Goal: Task Accomplishment & Management: Complete application form

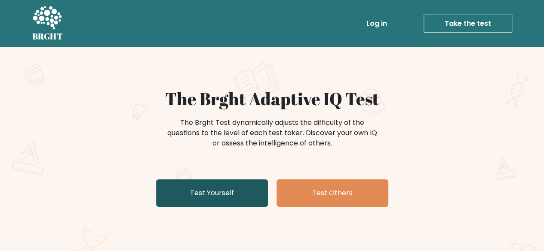
click at [186, 199] on link "Test Yourself" at bounding box center [212, 194] width 112 height 28
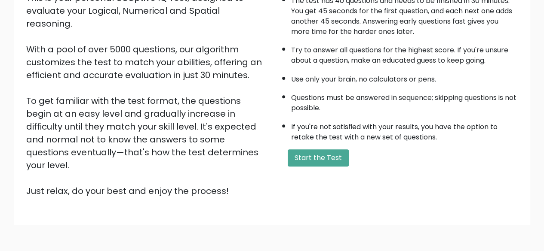
scroll to position [142, 0]
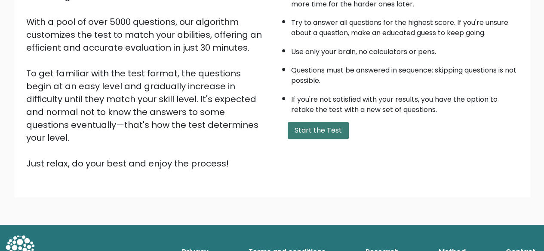
click at [300, 128] on button "Start the Test" at bounding box center [318, 130] width 61 height 17
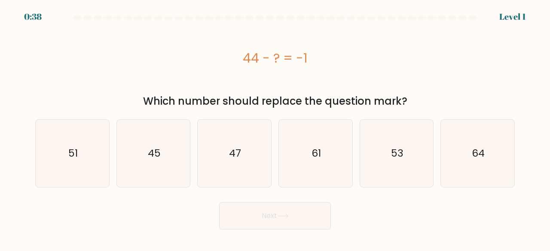
drag, startPoint x: 223, startPoint y: 59, endPoint x: 371, endPoint y: 61, distance: 147.9
click at [371, 61] on div "44 - ? = -1" at bounding box center [275, 58] width 480 height 19
copy div "44 - ? = -1"
click at [162, 147] on icon "45" at bounding box center [153, 153] width 67 height 67
click at [275, 128] on input "b. 45" at bounding box center [275, 127] width 0 height 2
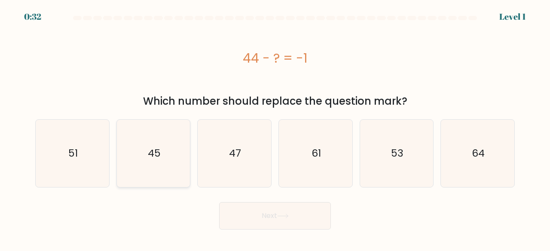
radio input "true"
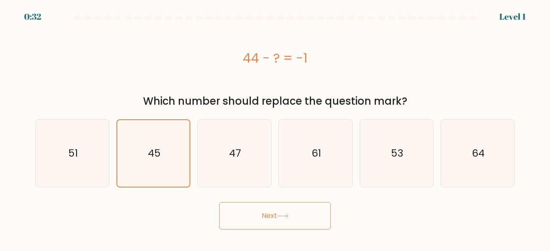
click at [260, 221] on button "Next" at bounding box center [275, 216] width 112 height 28
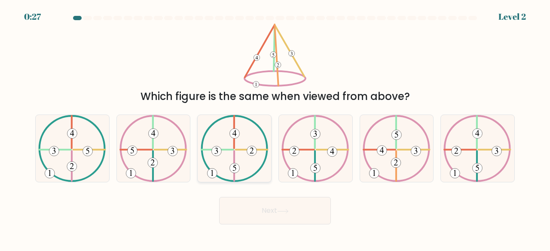
click at [233, 167] on 135 at bounding box center [235, 169] width 10 height 10
click at [275, 128] on input "c." at bounding box center [275, 127] width 0 height 2
radio input "true"
drag, startPoint x: 388, startPoint y: 153, endPoint x: 383, endPoint y: 161, distance: 9.1
click at [388, 153] on icon at bounding box center [397, 148] width 68 height 67
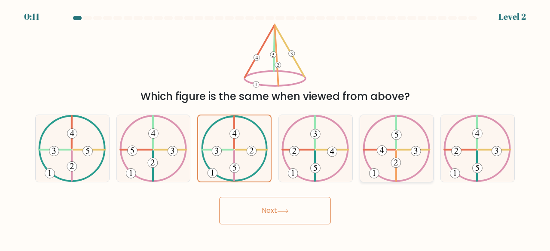
click at [276, 128] on input "e." at bounding box center [275, 127] width 0 height 2
radio input "true"
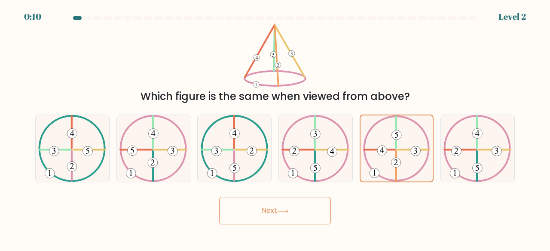
click at [304, 213] on button "Next" at bounding box center [275, 211] width 112 height 28
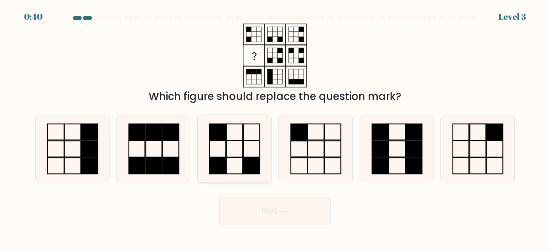
click at [240, 150] on icon at bounding box center [234, 148] width 67 height 67
click at [275, 128] on input "c." at bounding box center [275, 127] width 0 height 2
radio input "true"
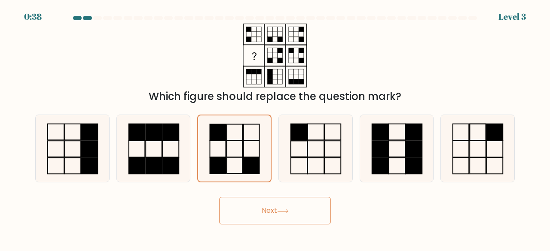
click at [294, 217] on button "Next" at bounding box center [275, 211] width 112 height 28
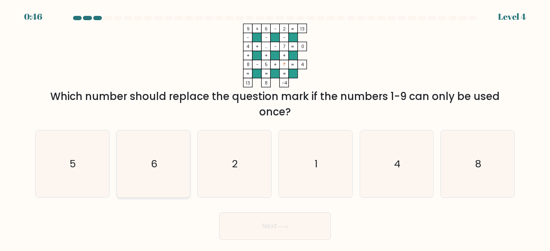
click at [152, 177] on icon "6" at bounding box center [153, 164] width 67 height 67
click at [275, 128] on input "b. 6" at bounding box center [275, 127] width 0 height 2
radio input "true"
click at [246, 233] on button "Next" at bounding box center [275, 227] width 112 height 28
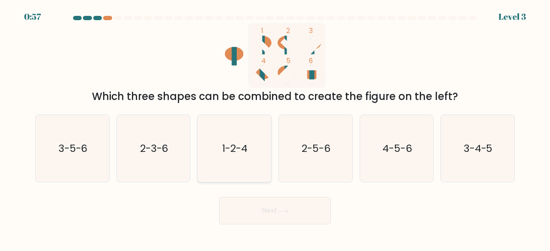
drag, startPoint x: 248, startPoint y: 154, endPoint x: 250, endPoint y: 167, distance: 13.5
click at [248, 154] on text "1-2-4" at bounding box center [235, 148] width 25 height 14
click at [275, 128] on input "c. 1-2-4" at bounding box center [275, 127] width 0 height 2
radio input "true"
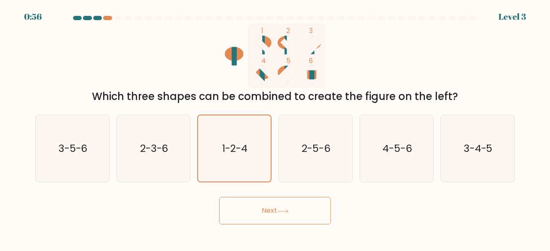
click at [280, 211] on icon at bounding box center [283, 212] width 10 height 4
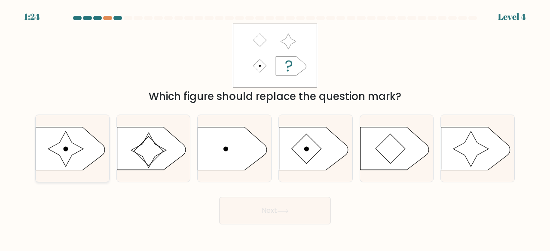
click at [89, 155] on icon at bounding box center [70, 148] width 69 height 43
click at [275, 128] on input "a." at bounding box center [275, 127] width 0 height 2
radio input "true"
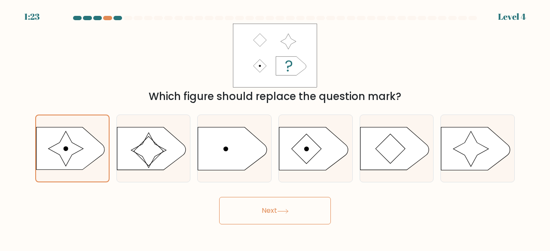
click at [262, 202] on button "Next" at bounding box center [275, 211] width 112 height 28
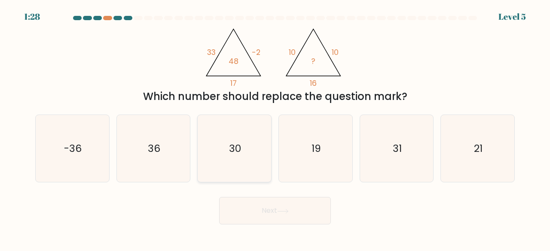
drag, startPoint x: 221, startPoint y: 150, endPoint x: 224, endPoint y: 154, distance: 5.6
click at [222, 150] on icon "30" at bounding box center [234, 148] width 67 height 67
click at [275, 128] on input "c. 30" at bounding box center [275, 127] width 0 height 2
radio input "true"
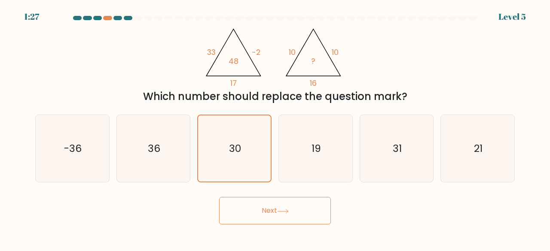
click at [303, 209] on button "Next" at bounding box center [275, 211] width 112 height 28
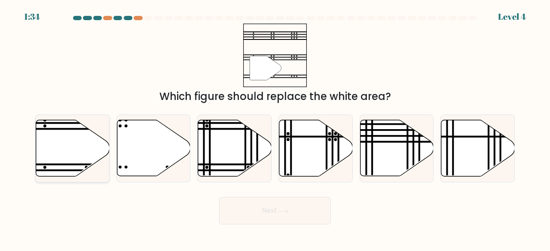
click at [70, 146] on icon at bounding box center [73, 148] width 74 height 56
click at [275, 128] on input "a." at bounding box center [275, 127] width 0 height 2
radio input "true"
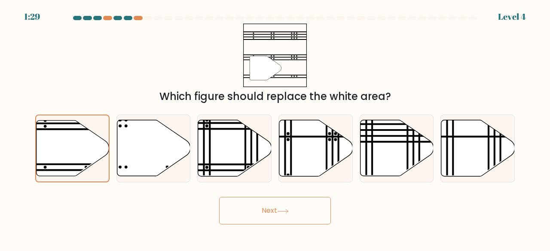
click at [257, 213] on button "Next" at bounding box center [275, 211] width 112 height 28
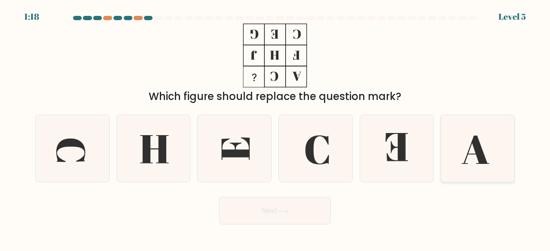
click at [487, 139] on icon at bounding box center [477, 148] width 67 height 67
click at [276, 128] on input "f." at bounding box center [275, 127] width 0 height 2
radio input "true"
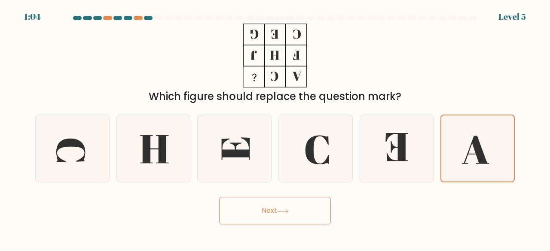
click at [284, 211] on icon at bounding box center [283, 212] width 10 height 4
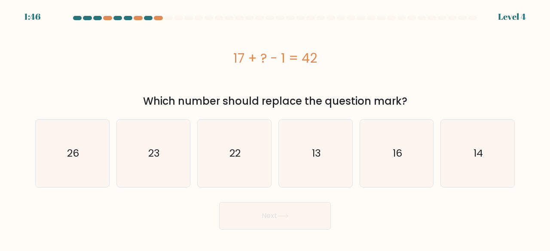
drag, startPoint x: 221, startPoint y: 56, endPoint x: 335, endPoint y: 62, distance: 114.5
click at [335, 62] on div "17 + ? - 1 = 42" at bounding box center [275, 58] width 480 height 19
copy div "17 + ? - 1 = 42"
click at [88, 158] on icon "26" at bounding box center [72, 153] width 67 height 67
click at [275, 128] on input "a. 26" at bounding box center [275, 127] width 0 height 2
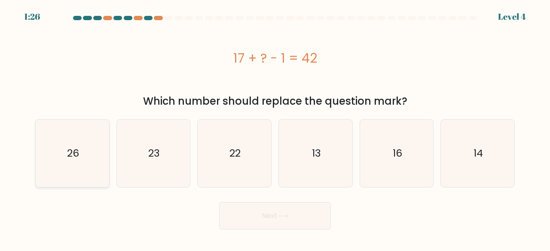
radio input "true"
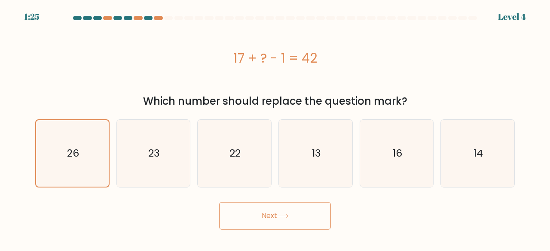
click at [262, 220] on button "Next" at bounding box center [275, 216] width 112 height 28
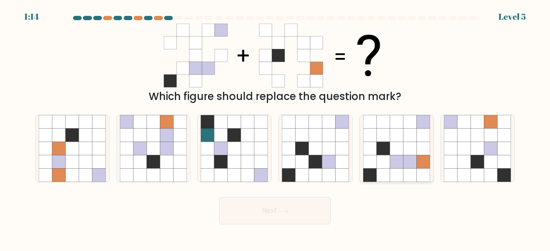
click at [418, 153] on icon at bounding box center [423, 148] width 13 height 13
click at [276, 128] on input "e." at bounding box center [275, 127] width 0 height 2
radio input "true"
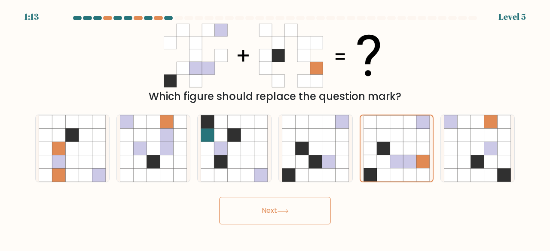
click at [311, 219] on button "Next" at bounding box center [275, 211] width 112 height 28
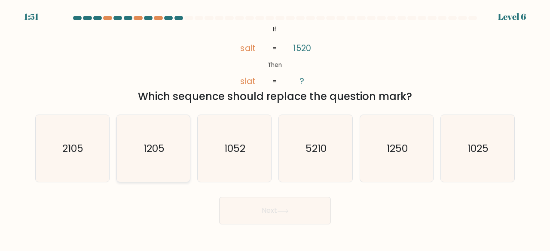
click at [162, 158] on icon "1205" at bounding box center [153, 148] width 67 height 67
click at [275, 128] on input "b. 1205" at bounding box center [275, 127] width 0 height 2
radio input "true"
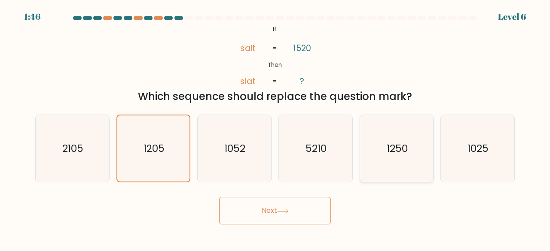
drag, startPoint x: 417, startPoint y: 138, endPoint x: 393, endPoint y: 143, distance: 24.2
click at [417, 138] on icon "1250" at bounding box center [396, 148] width 67 height 67
click at [276, 128] on input "e. 1250" at bounding box center [275, 127] width 0 height 2
radio input "true"
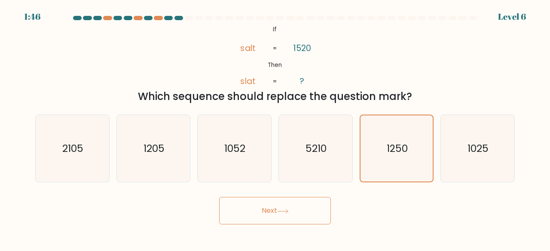
click at [285, 221] on button "Next" at bounding box center [275, 211] width 112 height 28
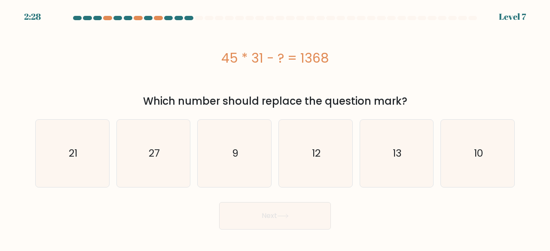
drag, startPoint x: 215, startPoint y: 55, endPoint x: 349, endPoint y: 62, distance: 133.9
click at [349, 62] on div "45 * 31 - ? = 1368" at bounding box center [275, 58] width 480 height 19
copy div "45 * 31 - ? = 1368"
click at [153, 159] on icon "27" at bounding box center [153, 153] width 67 height 67
click at [176, 163] on icon "27" at bounding box center [153, 153] width 67 height 67
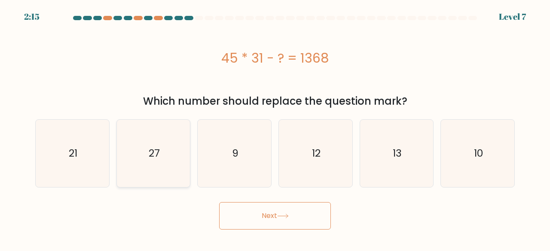
click at [275, 128] on input "b. 27" at bounding box center [275, 127] width 0 height 2
radio input "true"
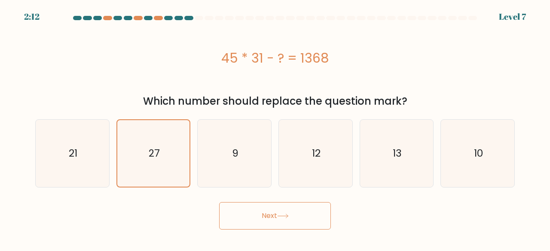
click at [295, 214] on button "Next" at bounding box center [275, 216] width 112 height 28
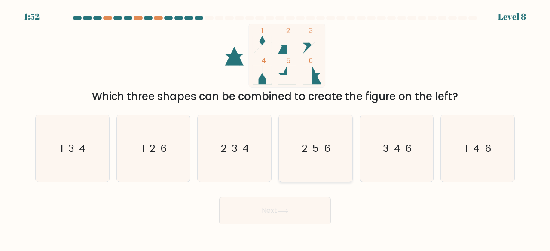
click at [306, 135] on icon "2-5-6" at bounding box center [315, 148] width 67 height 67
click at [276, 128] on input "d. 2-5-6" at bounding box center [275, 127] width 0 height 2
radio input "true"
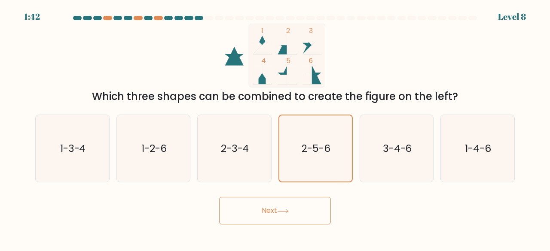
click at [253, 214] on button "Next" at bounding box center [275, 211] width 112 height 28
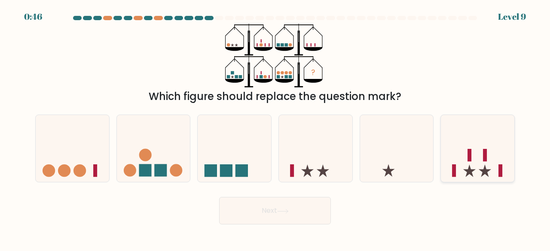
click at [475, 162] on icon at bounding box center [478, 148] width 74 height 61
click at [276, 128] on input "f." at bounding box center [275, 127] width 0 height 2
radio input "true"
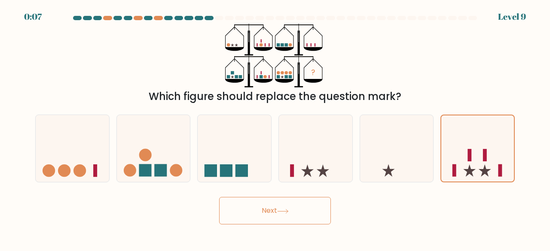
drag, startPoint x: 293, startPoint y: 133, endPoint x: 241, endPoint y: 110, distance: 57.0
click at [241, 110] on div "a. b. c." at bounding box center [275, 145] width 487 height 75
click at [191, 170] on div "b." at bounding box center [153, 149] width 81 height 68
click at [496, 155] on icon at bounding box center [477, 149] width 73 height 60
click at [276, 128] on input "f." at bounding box center [275, 127] width 0 height 2
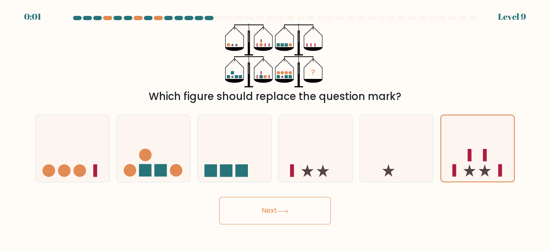
click at [310, 211] on button "Next" at bounding box center [275, 211] width 112 height 28
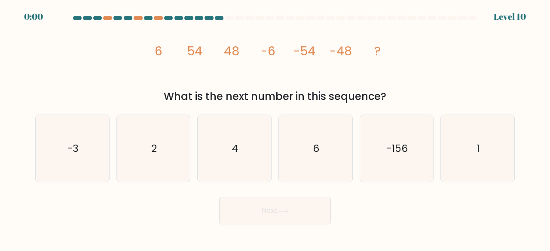
click at [263, 211] on button "Next" at bounding box center [275, 211] width 112 height 28
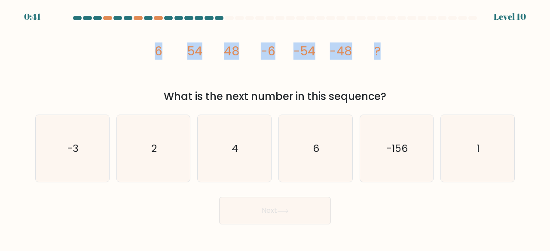
drag, startPoint x: 155, startPoint y: 55, endPoint x: 404, endPoint y: 63, distance: 249.4
click at [404, 63] on div "image/svg+xml 6 54 48 -6 -54 -48 ? What is the next number in this sequence?" at bounding box center [275, 64] width 490 height 81
copy g "6 54 48 -6 -54 -48 ?"
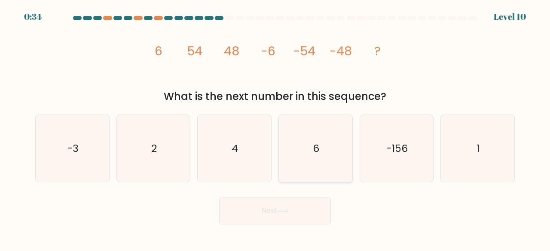
click at [306, 145] on icon "6" at bounding box center [315, 148] width 67 height 67
click at [276, 128] on input "d. 6" at bounding box center [275, 127] width 0 height 2
radio input "true"
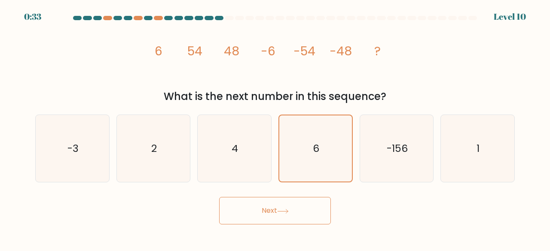
click at [295, 216] on button "Next" at bounding box center [275, 211] width 112 height 28
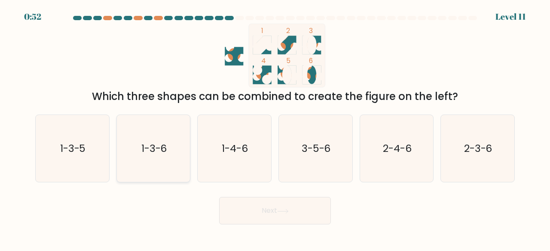
click at [139, 165] on icon "1-3-6" at bounding box center [153, 148] width 67 height 67
click at [275, 128] on input "b. 1-3-6" at bounding box center [275, 127] width 0 height 2
radio input "true"
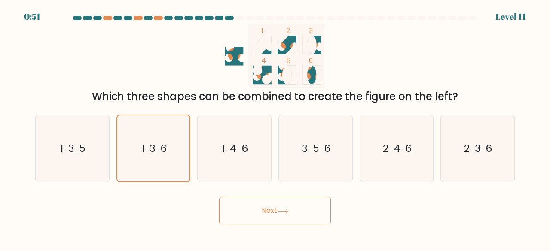
click at [254, 210] on button "Next" at bounding box center [275, 211] width 112 height 28
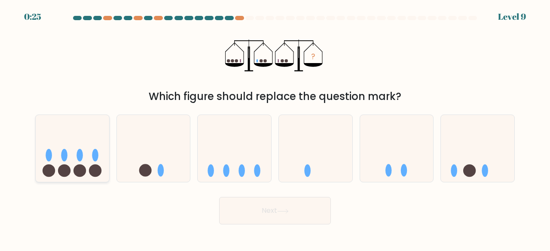
click at [86, 168] on icon at bounding box center [73, 148] width 74 height 61
click at [275, 128] on input "a." at bounding box center [275, 127] width 0 height 2
radio input "true"
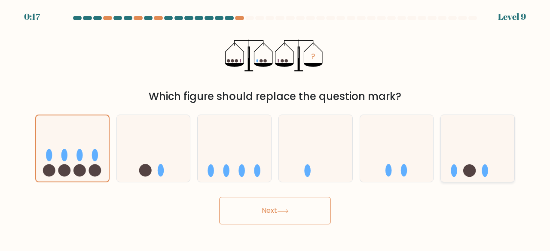
click at [481, 166] on icon at bounding box center [478, 148] width 74 height 61
click at [276, 128] on input "f." at bounding box center [275, 127] width 0 height 2
radio input "true"
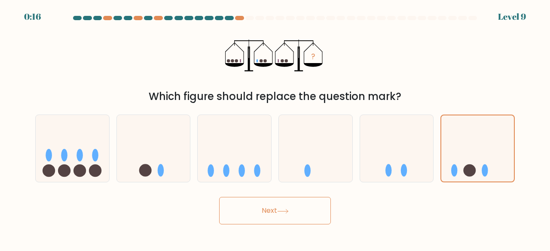
click at [299, 211] on button "Next" at bounding box center [275, 211] width 112 height 28
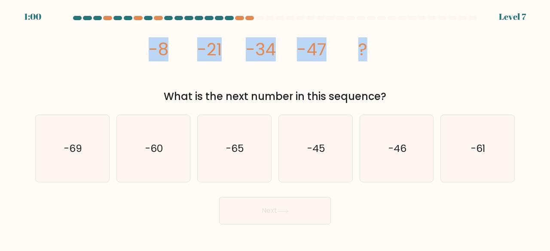
drag, startPoint x: 125, startPoint y: 49, endPoint x: 520, endPoint y: 36, distance: 395.3
click at [518, 36] on div "image/svg+xml -8 -21 -34 -47 ? What is the next number in this sequence?" at bounding box center [275, 64] width 490 height 81
copy g "-8 -21 -34 -47 ?"
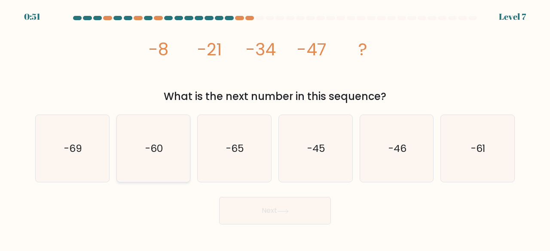
click at [164, 175] on icon "-60" at bounding box center [153, 148] width 67 height 67
click at [275, 128] on input "b. -60" at bounding box center [275, 127] width 0 height 2
radio input "true"
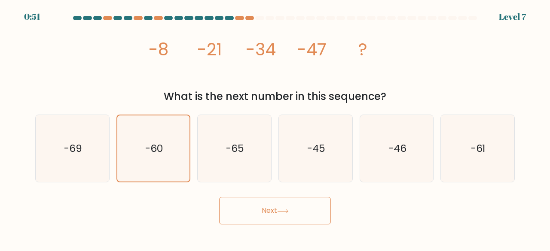
drag, startPoint x: 271, startPoint y: 220, endPoint x: 267, endPoint y: 220, distance: 4.7
click at [271, 220] on button "Next" at bounding box center [275, 211] width 112 height 28
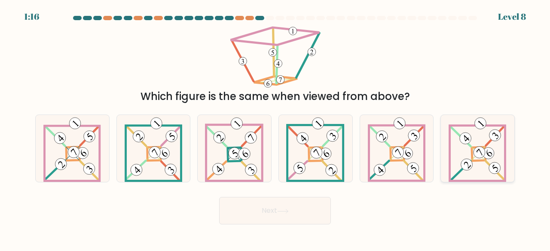
click at [477, 169] on icon at bounding box center [478, 148] width 58 height 67
click at [276, 128] on input "f." at bounding box center [275, 127] width 0 height 2
radio input "true"
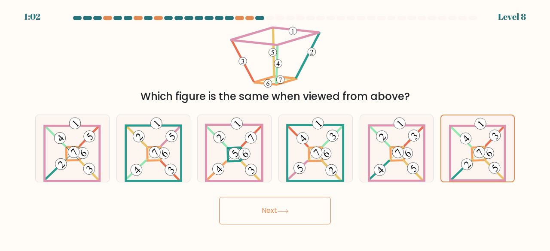
click at [256, 210] on button "Next" at bounding box center [275, 211] width 112 height 28
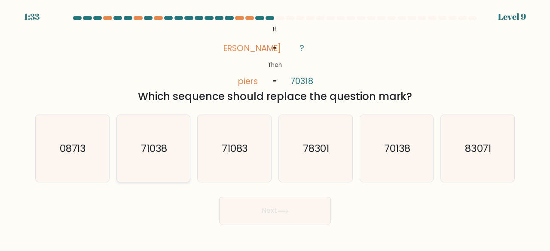
click at [169, 160] on icon "71038" at bounding box center [153, 148] width 67 height 67
click at [275, 128] on input "b. 71038" at bounding box center [275, 127] width 0 height 2
radio input "true"
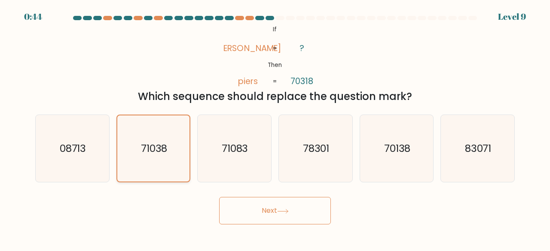
click at [174, 166] on icon "71038" at bounding box center [153, 149] width 67 height 67
click at [275, 128] on input "b. 71038" at bounding box center [275, 127] width 0 height 2
click at [249, 210] on button "Next" at bounding box center [275, 211] width 112 height 28
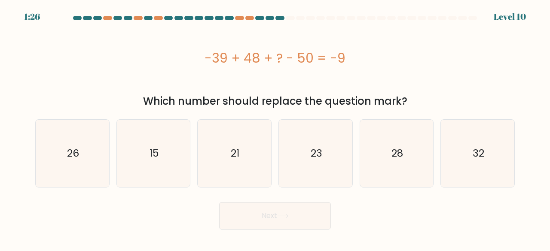
drag, startPoint x: 189, startPoint y: 55, endPoint x: 418, endPoint y: 62, distance: 228.8
click at [418, 62] on div "-39 + 48 + ? - 50 = -9" at bounding box center [275, 58] width 480 height 19
copy div "-39 + 48 + ? - 50 = -9"
click at [451, 159] on icon "32" at bounding box center [477, 153] width 67 height 67
click at [276, 128] on input "f. 32" at bounding box center [275, 127] width 0 height 2
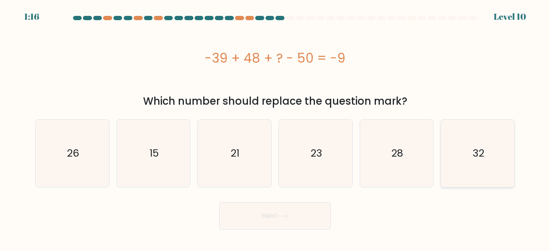
radio input "true"
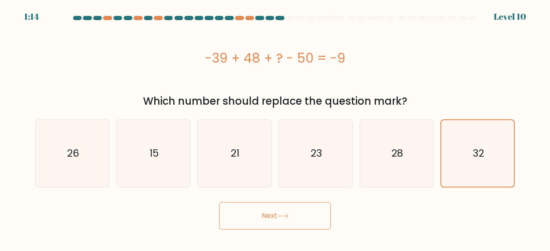
click at [304, 218] on button "Next" at bounding box center [275, 216] width 112 height 28
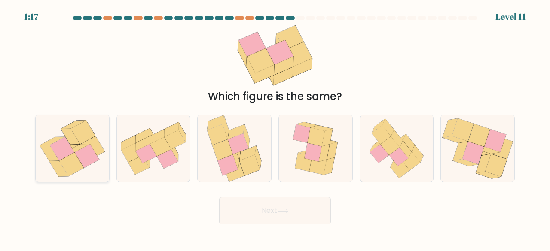
click at [58, 133] on icon at bounding box center [72, 148] width 68 height 67
click at [275, 128] on input "a." at bounding box center [275, 127] width 0 height 2
radio input "true"
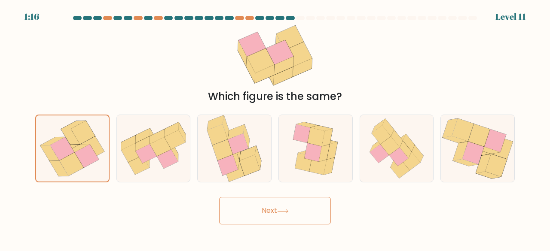
click at [303, 207] on button "Next" at bounding box center [275, 211] width 112 height 28
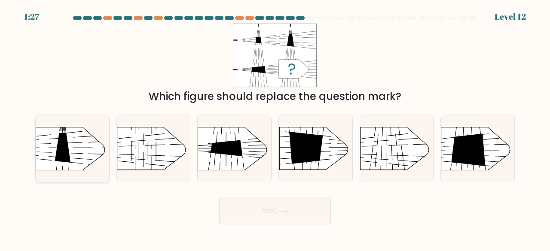
click at [53, 159] on rect at bounding box center [28, 182] width 190 height 145
click at [275, 128] on input "a." at bounding box center [275, 127] width 0 height 2
radio input "true"
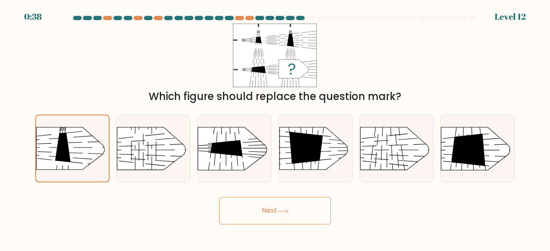
click at [285, 218] on button "Next" at bounding box center [275, 211] width 112 height 28
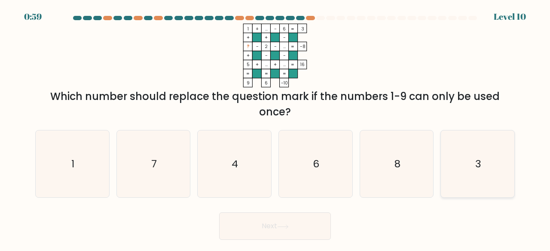
click at [455, 181] on icon "3" at bounding box center [477, 164] width 67 height 67
click at [276, 128] on input "f. 3" at bounding box center [275, 127] width 0 height 2
radio input "true"
click at [275, 242] on body "0:58 Level 10" at bounding box center [275, 125] width 550 height 251
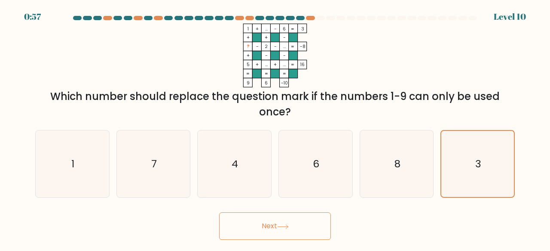
click at [272, 228] on button "Next" at bounding box center [275, 227] width 112 height 28
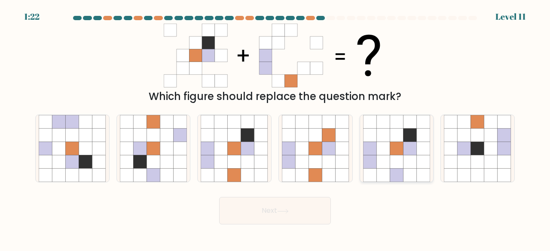
click at [385, 143] on icon at bounding box center [383, 148] width 13 height 13
click at [276, 128] on input "e." at bounding box center [275, 127] width 0 height 2
radio input "true"
click at [439, 164] on div "f." at bounding box center [477, 149] width 81 height 68
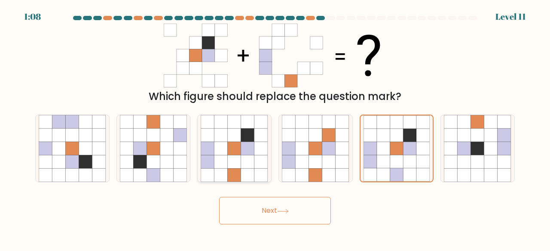
click at [236, 157] on icon at bounding box center [234, 162] width 13 height 13
click at [275, 128] on input "c." at bounding box center [275, 127] width 0 height 2
radio input "true"
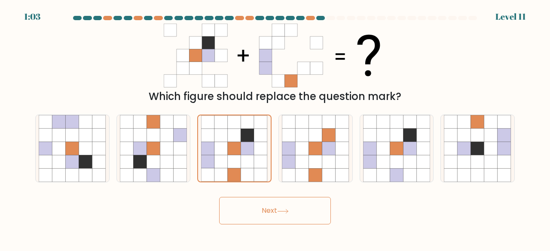
click at [255, 205] on button "Next" at bounding box center [275, 211] width 112 height 28
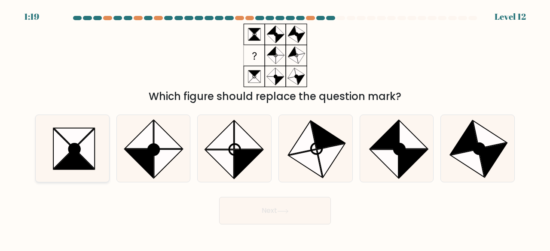
click at [56, 133] on icon at bounding box center [63, 149] width 20 height 40
click at [275, 128] on input "a." at bounding box center [275, 127] width 0 height 2
radio input "true"
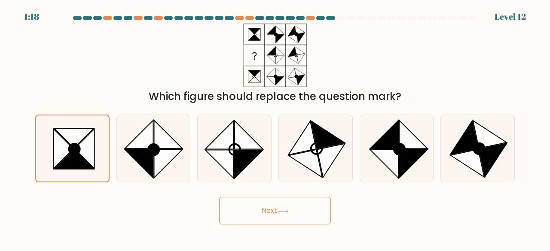
click at [306, 206] on button "Next" at bounding box center [275, 211] width 112 height 28
click at [258, 214] on button "Next" at bounding box center [275, 211] width 112 height 28
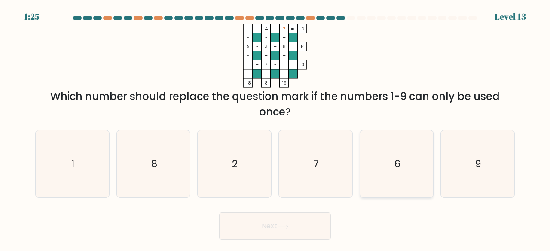
click at [393, 196] on icon "6" at bounding box center [396, 164] width 67 height 67
click at [276, 128] on input "e. 6" at bounding box center [275, 127] width 0 height 2
radio input "true"
click at [275, 223] on button "Next" at bounding box center [275, 227] width 112 height 28
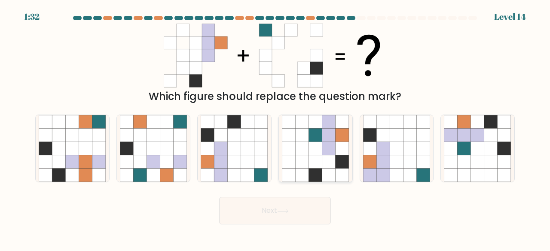
click at [340, 154] on icon at bounding box center [342, 148] width 13 height 13
click at [276, 128] on input "d." at bounding box center [275, 127] width 0 height 2
radio input "true"
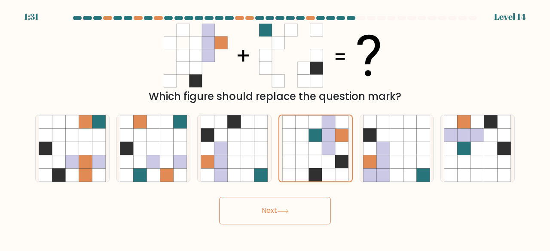
click at [319, 211] on button "Next" at bounding box center [275, 211] width 112 height 28
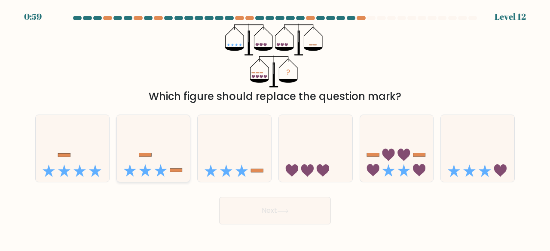
click at [170, 149] on icon at bounding box center [154, 148] width 74 height 61
click at [275, 128] on input "b." at bounding box center [275, 127] width 0 height 2
radio input "true"
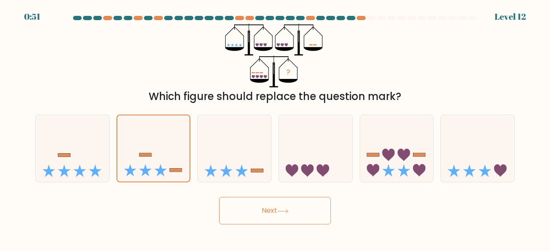
click at [275, 211] on button "Next" at bounding box center [275, 211] width 112 height 28
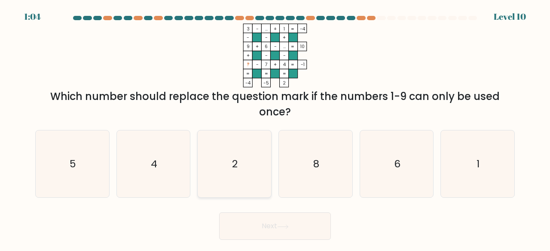
click at [236, 163] on text "2" at bounding box center [236, 164] width 6 height 14
click at [275, 128] on input "c. 2" at bounding box center [275, 127] width 0 height 2
radio input "true"
click at [258, 223] on button "Next" at bounding box center [275, 227] width 112 height 28
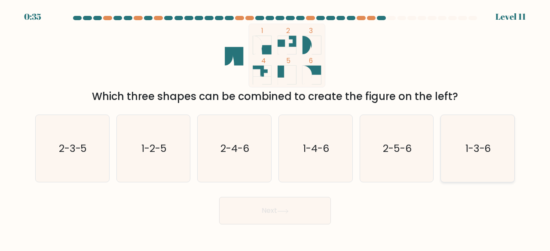
click at [467, 161] on icon "1-3-6" at bounding box center [477, 148] width 67 height 67
click at [276, 128] on input "f. 1-3-6" at bounding box center [275, 127] width 0 height 2
radio input "true"
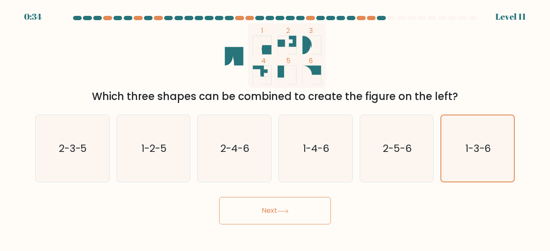
click at [301, 213] on button "Next" at bounding box center [275, 211] width 112 height 28
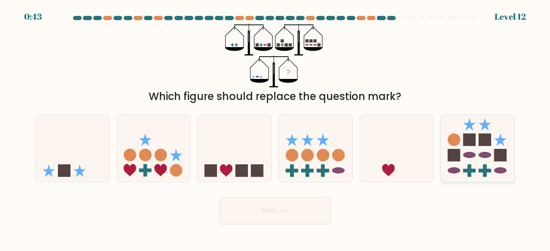
click at [494, 169] on icon at bounding box center [478, 148] width 74 height 61
click at [276, 128] on input "f." at bounding box center [275, 127] width 0 height 2
radio input "true"
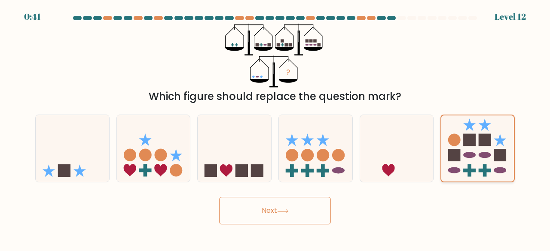
click at [495, 153] on rect at bounding box center [500, 155] width 12 height 12
click at [276, 128] on input "f." at bounding box center [275, 127] width 0 height 2
click at [40, 136] on icon at bounding box center [73, 148] width 74 height 61
click at [275, 128] on input "a." at bounding box center [275, 127] width 0 height 2
radio input "true"
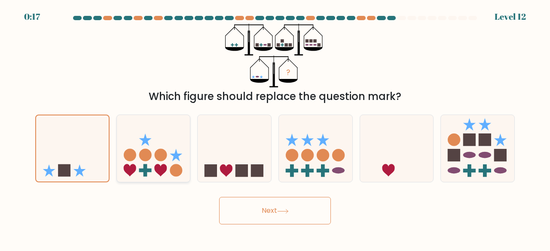
drag, startPoint x: 322, startPoint y: 206, endPoint x: 136, endPoint y: 153, distance: 193.8
click at [322, 206] on button "Next" at bounding box center [275, 211] width 112 height 28
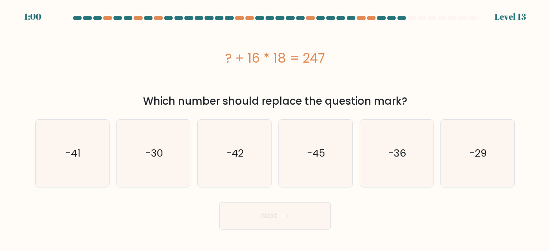
drag, startPoint x: 232, startPoint y: 57, endPoint x: 402, endPoint y: 55, distance: 170.7
click at [385, 56] on div "? + 16 * 18 = 247" at bounding box center [275, 58] width 480 height 19
copy div "? + 16 * 18 = 247"
click at [97, 126] on icon "-41" at bounding box center [72, 153] width 67 height 67
click at [275, 126] on input "a. -41" at bounding box center [275, 127] width 0 height 2
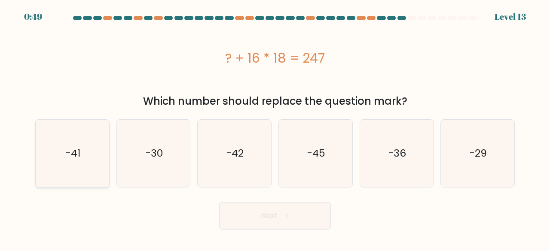
radio input "true"
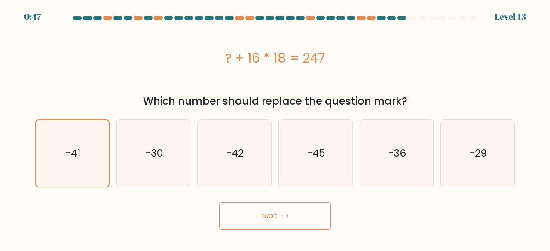
drag, startPoint x: 276, startPoint y: 209, endPoint x: 270, endPoint y: 160, distance: 49.4
click at [276, 209] on button "Next" at bounding box center [275, 216] width 112 height 28
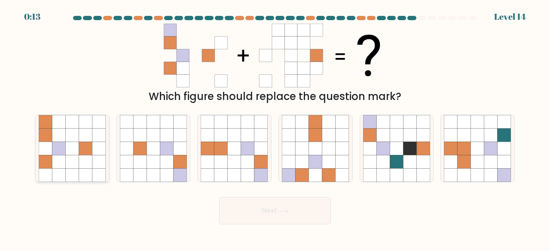
click at [81, 157] on icon at bounding box center [85, 162] width 13 height 13
click at [275, 128] on input "a." at bounding box center [275, 127] width 0 height 2
radio input "true"
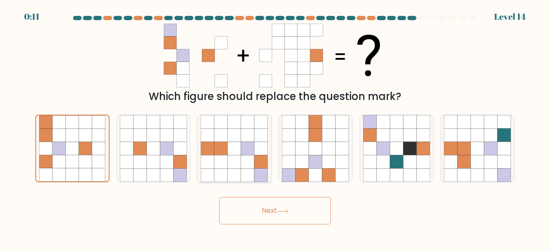
click at [245, 166] on icon at bounding box center [247, 162] width 13 height 13
click at [275, 128] on input "c." at bounding box center [275, 127] width 0 height 2
radio input "true"
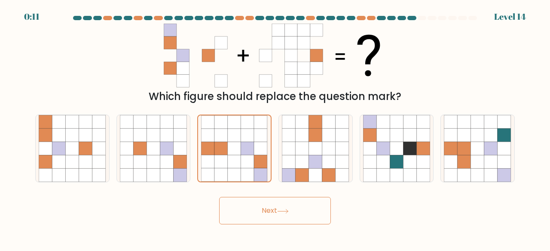
click at [255, 199] on button "Next" at bounding box center [275, 211] width 112 height 28
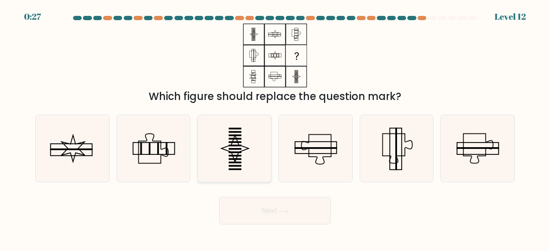
click at [215, 149] on icon at bounding box center [234, 148] width 67 height 67
click at [275, 128] on input "c." at bounding box center [275, 127] width 0 height 2
radio input "true"
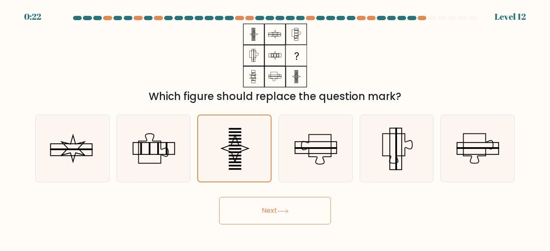
click at [285, 207] on button "Next" at bounding box center [275, 211] width 112 height 28
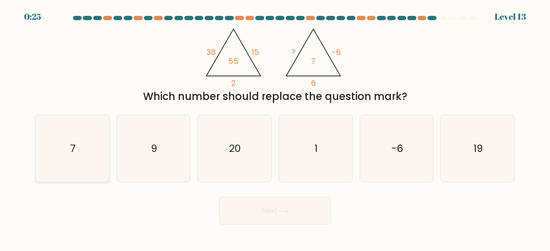
click at [78, 141] on icon "7" at bounding box center [72, 148] width 67 height 67
click at [275, 128] on input "a. 7" at bounding box center [275, 127] width 0 height 2
radio input "true"
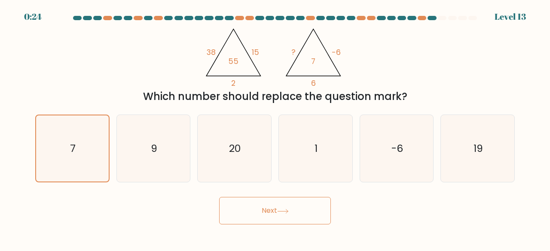
click at [254, 208] on button "Next" at bounding box center [275, 211] width 112 height 28
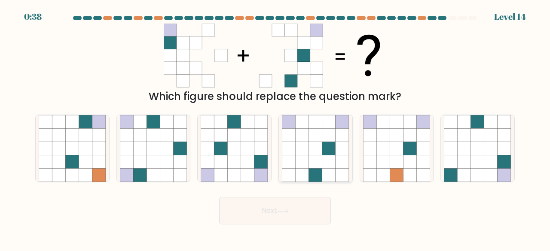
click at [317, 170] on icon at bounding box center [315, 175] width 13 height 13
click at [276, 128] on input "d." at bounding box center [275, 127] width 0 height 2
radio input "true"
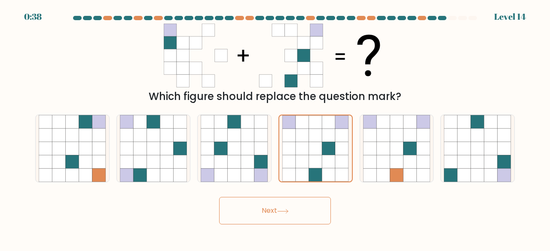
click at [303, 216] on button "Next" at bounding box center [275, 211] width 112 height 28
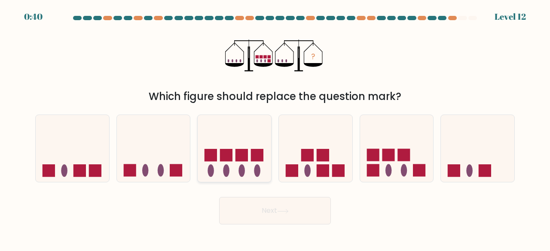
click at [239, 162] on icon at bounding box center [235, 148] width 74 height 61
click at [275, 128] on input "c." at bounding box center [275, 127] width 0 height 2
radio input "true"
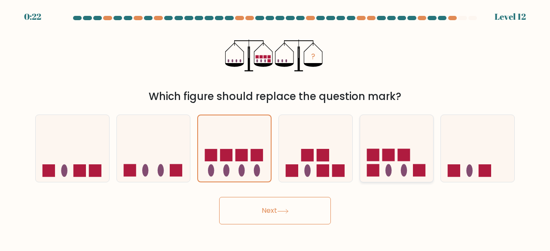
drag, startPoint x: 386, startPoint y: 163, endPoint x: 376, endPoint y: 170, distance: 12.4
click at [386, 164] on icon at bounding box center [397, 148] width 74 height 61
click at [276, 128] on input "e." at bounding box center [275, 127] width 0 height 2
radio input "true"
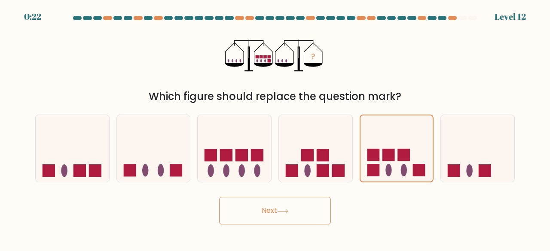
click at [306, 207] on button "Next" at bounding box center [275, 211] width 112 height 28
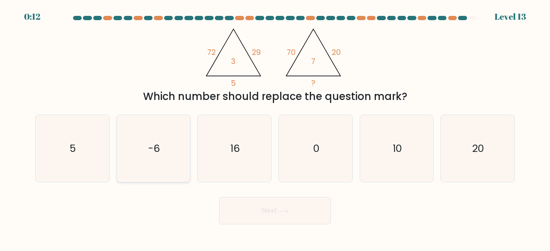
click at [154, 162] on icon "-6" at bounding box center [153, 148] width 67 height 67
click at [275, 128] on input "b. -6" at bounding box center [275, 127] width 0 height 2
radio input "true"
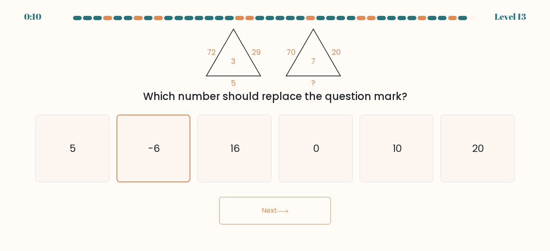
click at [258, 207] on button "Next" at bounding box center [275, 211] width 112 height 28
click at [282, 208] on button "Next" at bounding box center [275, 211] width 112 height 28
click at [261, 207] on button "Next" at bounding box center [275, 211] width 112 height 28
click at [304, 150] on icon "0" at bounding box center [315, 148] width 67 height 67
click at [276, 128] on input "d. 0" at bounding box center [275, 127] width 0 height 2
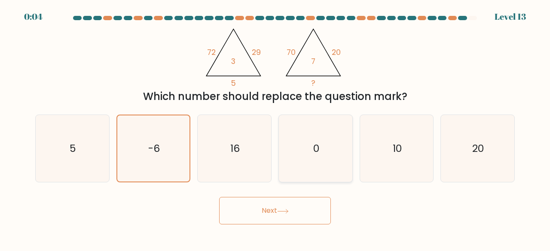
radio input "true"
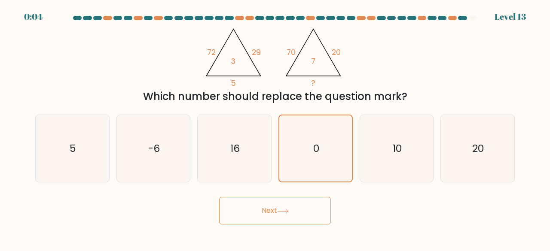
click at [293, 212] on button "Next" at bounding box center [275, 211] width 112 height 28
click at [291, 211] on button "Next" at bounding box center [275, 211] width 112 height 28
click at [102, 143] on icon "5" at bounding box center [72, 148] width 67 height 67
click at [275, 128] on input "a. 5" at bounding box center [275, 127] width 0 height 2
radio input "true"
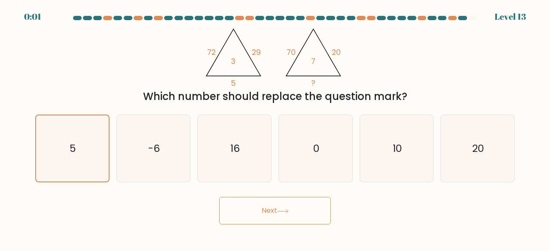
click at [246, 213] on button "Next" at bounding box center [275, 211] width 112 height 28
click at [297, 208] on button "Next" at bounding box center [275, 211] width 112 height 28
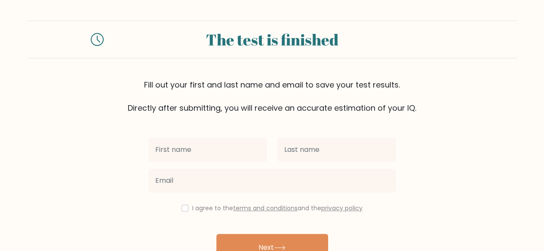
click at [203, 152] on input "text" at bounding box center [207, 150] width 119 height 24
type input "Adedeji"
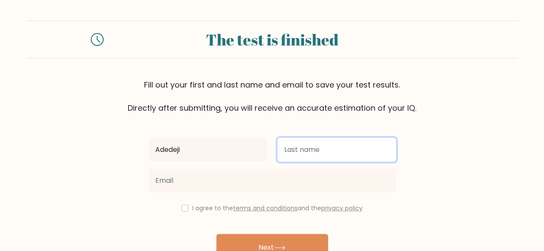
click at [353, 156] on input "text" at bounding box center [336, 150] width 119 height 24
type input "Oyeniran"
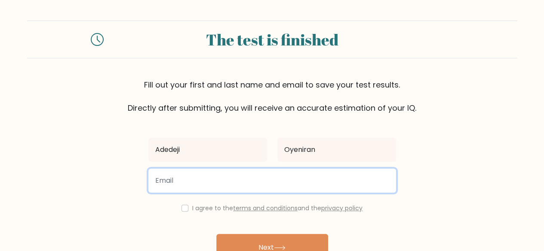
click at [257, 180] on input "email" at bounding box center [272, 181] width 248 height 24
type input "adedejiniran180@gmail.com"
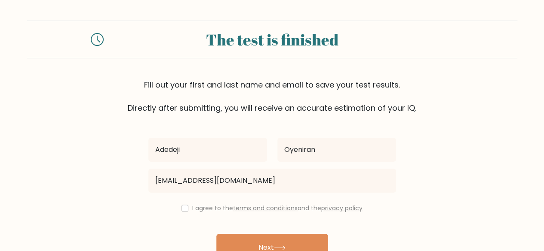
drag, startPoint x: 187, startPoint y: 208, endPoint x: 210, endPoint y: 226, distance: 29.3
click at [187, 209] on div "I agree to the terms and conditions and the privacy policy" at bounding box center [272, 208] width 258 height 10
click at [183, 208] on input "checkbox" at bounding box center [184, 208] width 7 height 7
checkbox input "true"
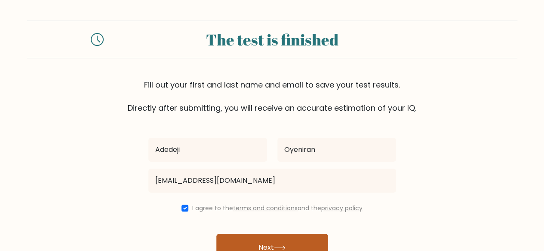
click at [248, 241] on button "Next" at bounding box center [272, 248] width 112 height 28
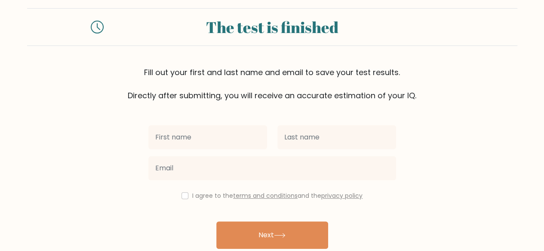
scroll to position [74, 0]
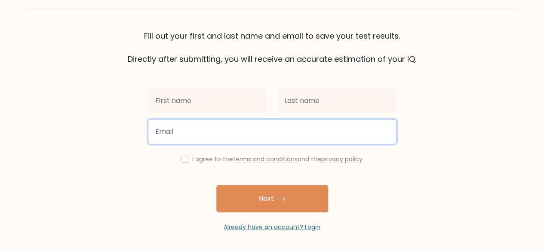
click at [186, 129] on input "email" at bounding box center [272, 132] width 248 height 24
type input "[EMAIL_ADDRESS][DOMAIN_NAME]"
click at [216, 185] on button "Next" at bounding box center [272, 199] width 112 height 28
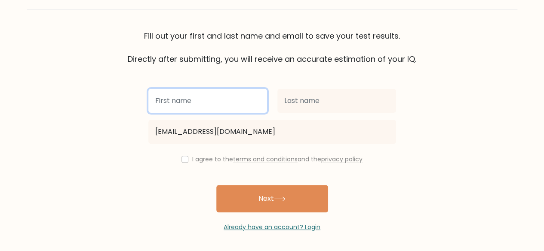
click at [184, 102] on input "text" at bounding box center [207, 101] width 119 height 24
type input "a"
type input "Adedeji"
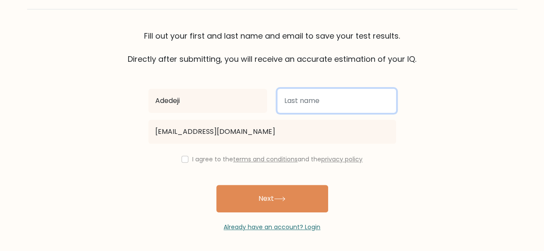
drag, startPoint x: 336, startPoint y: 105, endPoint x: 338, endPoint y: 99, distance: 5.8
click at [337, 103] on input "text" at bounding box center [336, 101] width 119 height 24
type input "Oyeniran"
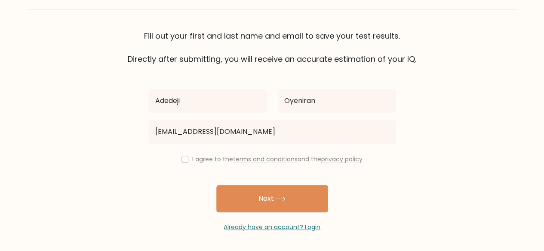
click at [187, 156] on div "I agree to the terms and conditions and the privacy policy" at bounding box center [272, 159] width 258 height 10
click at [184, 159] on input "checkbox" at bounding box center [184, 159] width 7 height 7
checkbox input "true"
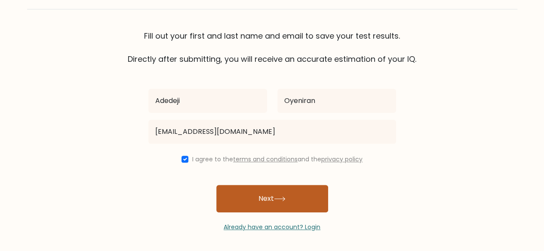
click at [290, 190] on button "Next" at bounding box center [272, 199] width 112 height 28
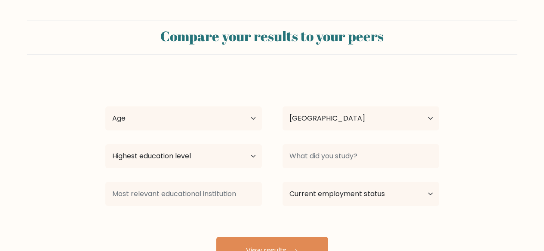
select select "NG"
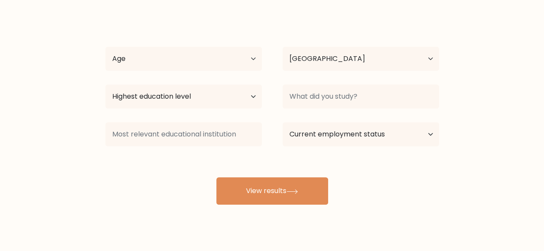
scroll to position [74, 0]
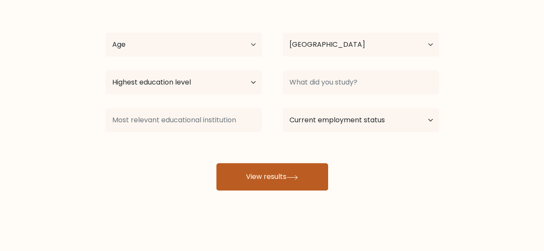
click at [274, 182] on button "View results" at bounding box center [272, 177] width 112 height 28
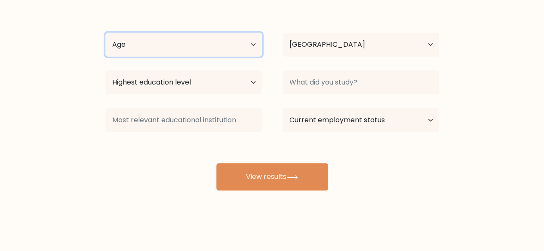
click at [169, 50] on select "Age Under 18 years old 18-24 years old 25-34 years old 35-44 years old 45-54 ye…" at bounding box center [183, 45] width 156 height 24
select select "18_24"
click at [105, 33] on select "Age Under 18 years old 18-24 years old 25-34 years old 35-44 years old 45-54 ye…" at bounding box center [183, 45] width 156 height 24
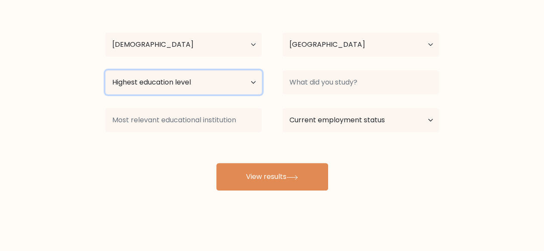
click at [215, 83] on select "Highest education level No schooling Primary Lower Secondary Upper Secondary Oc…" at bounding box center [183, 82] width 156 height 24
select select "bachelors_degree"
click at [105, 70] on select "Highest education level No schooling Primary Lower Secondary Upper Secondary Oc…" at bounding box center [183, 82] width 156 height 24
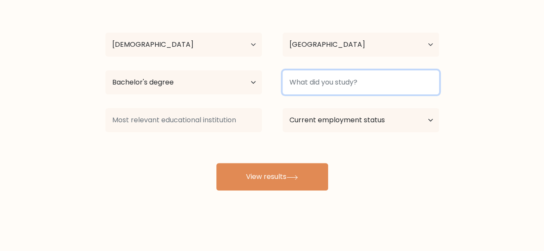
click at [349, 74] on input at bounding box center [360, 82] width 156 height 24
type input "nigeria"
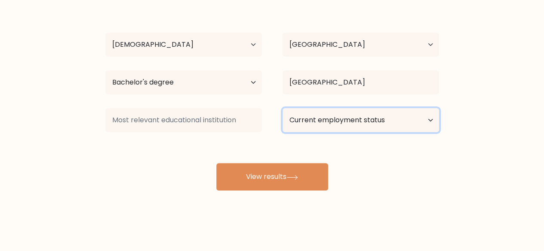
drag, startPoint x: 327, startPoint y: 124, endPoint x: 297, endPoint y: 120, distance: 30.4
click at [327, 123] on select "Current employment status Employed Student Retired Other / prefer not to answer" at bounding box center [360, 120] width 156 height 24
click at [282, 108] on select "Current employment status Employed Student Retired Other / prefer not to answer" at bounding box center [360, 120] width 156 height 24
click at [343, 117] on select "Current employment status Employed Student Retired Other / prefer not to answer" at bounding box center [360, 120] width 156 height 24
select select "other"
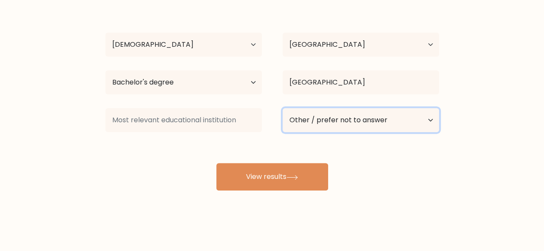
click at [282, 108] on select "Current employment status Employed Student Retired Other / prefer not to answer" at bounding box center [360, 120] width 156 height 24
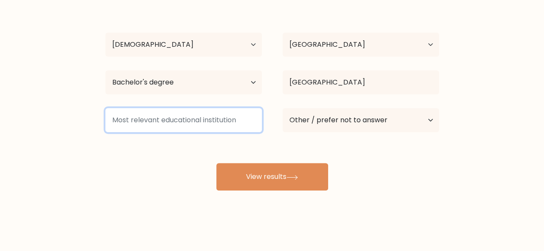
click at [170, 119] on input at bounding box center [183, 120] width 156 height 24
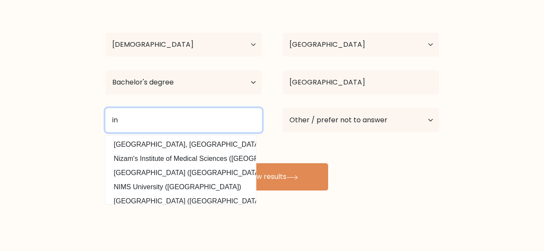
type input "i"
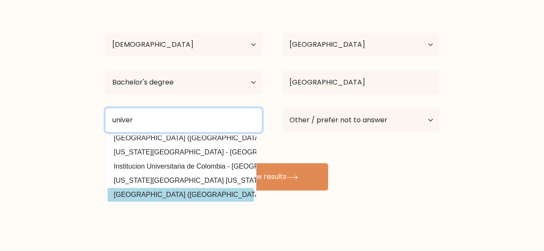
scroll to position [84, 0]
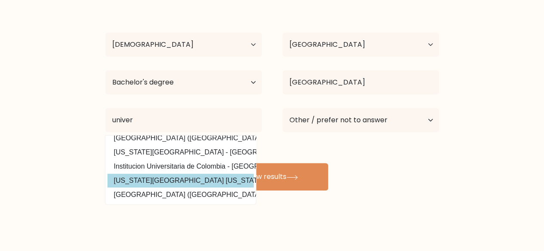
click at [184, 175] on option "Utah Tech University Utah Tech University (United States)" at bounding box center [180, 181] width 146 height 14
type input "[US_STATE][GEOGRAPHIC_DATA]"
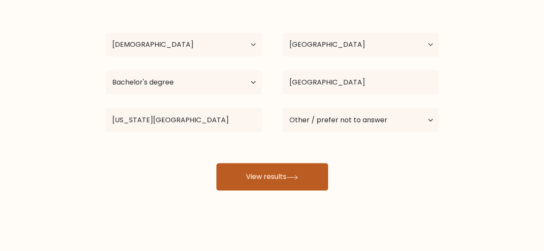
click at [279, 178] on button "View results" at bounding box center [272, 177] width 112 height 28
